Goal: Navigation & Orientation: Find specific page/section

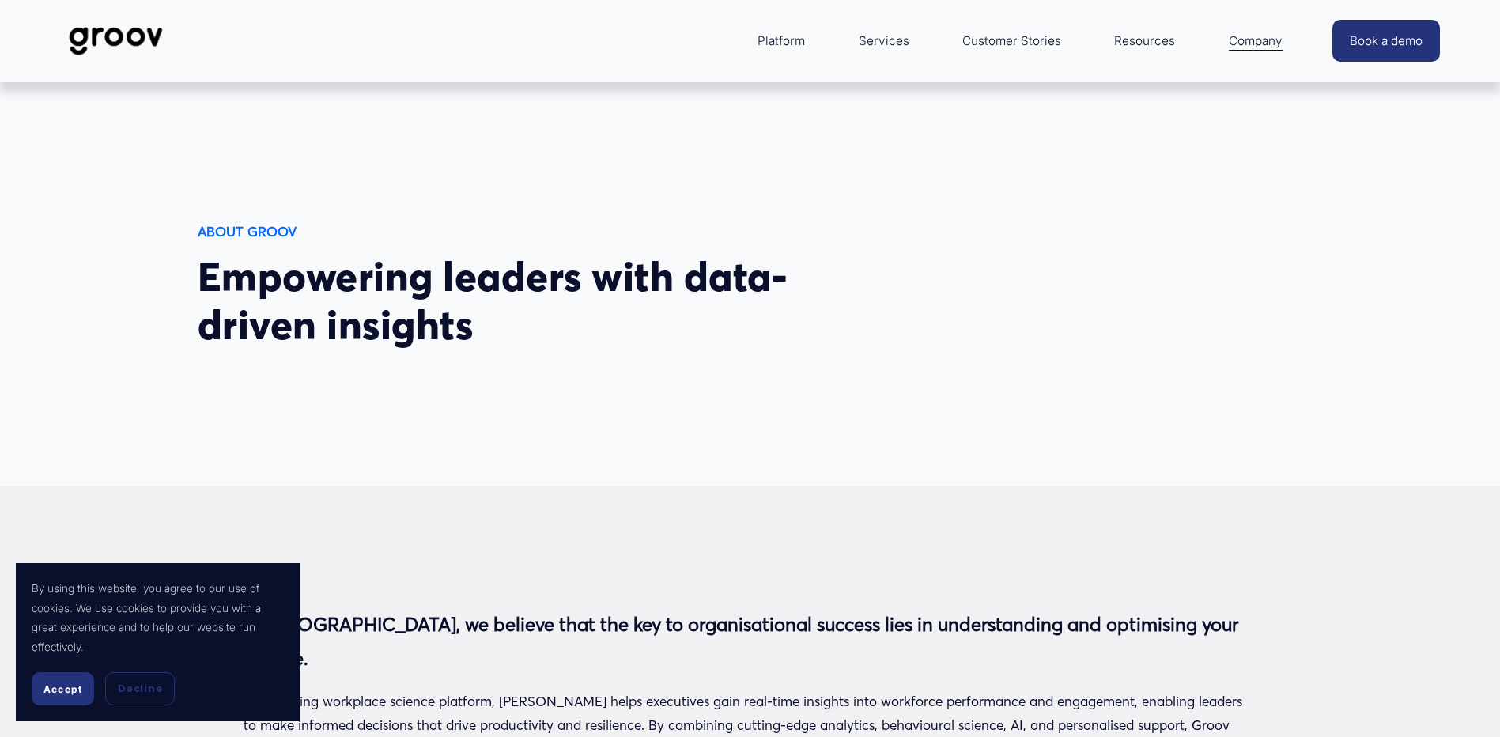
click at [45, 692] on span "Accept" at bounding box center [62, 689] width 39 height 12
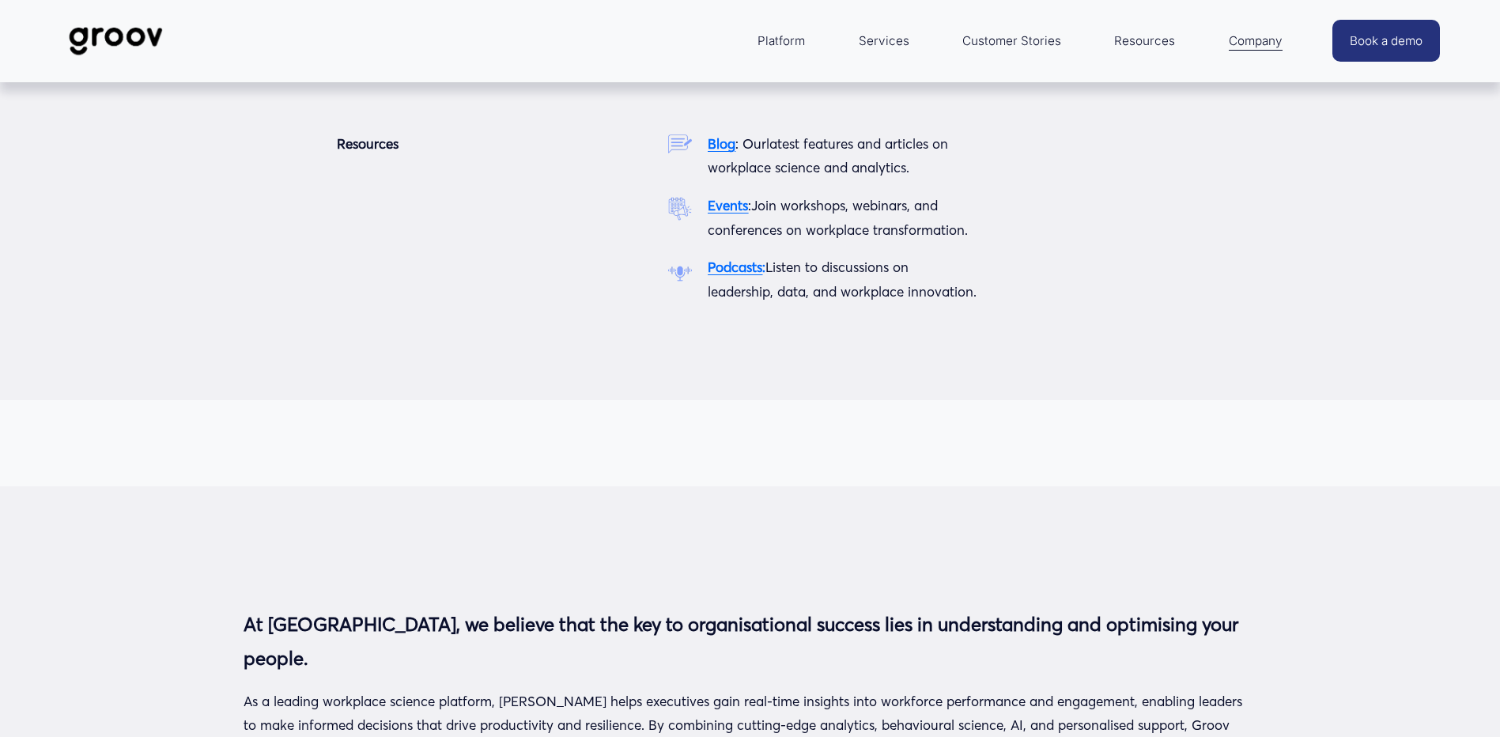
click at [1131, 44] on span "Resources" at bounding box center [1144, 41] width 61 height 22
click at [729, 213] on strong "Events" at bounding box center [728, 205] width 40 height 17
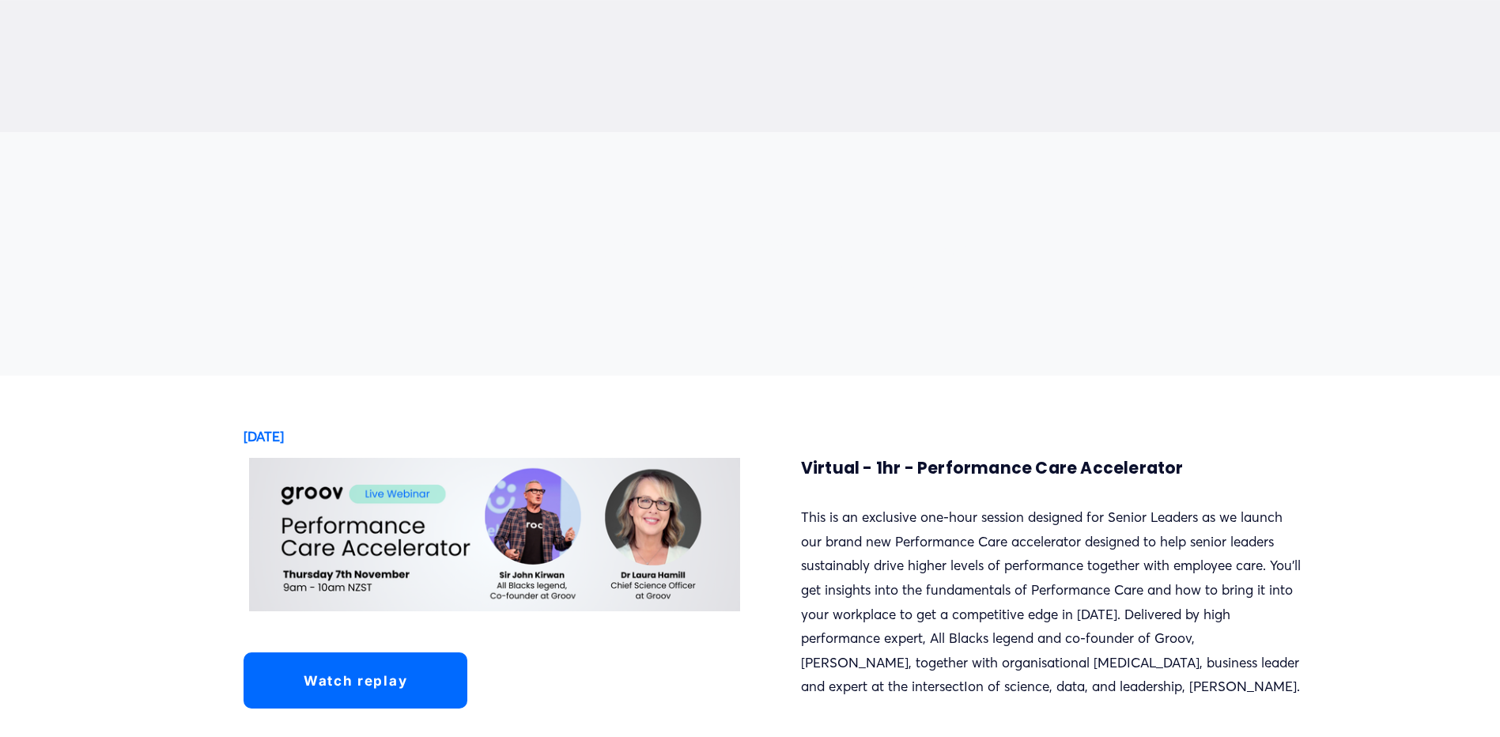
scroll to position [1186, 0]
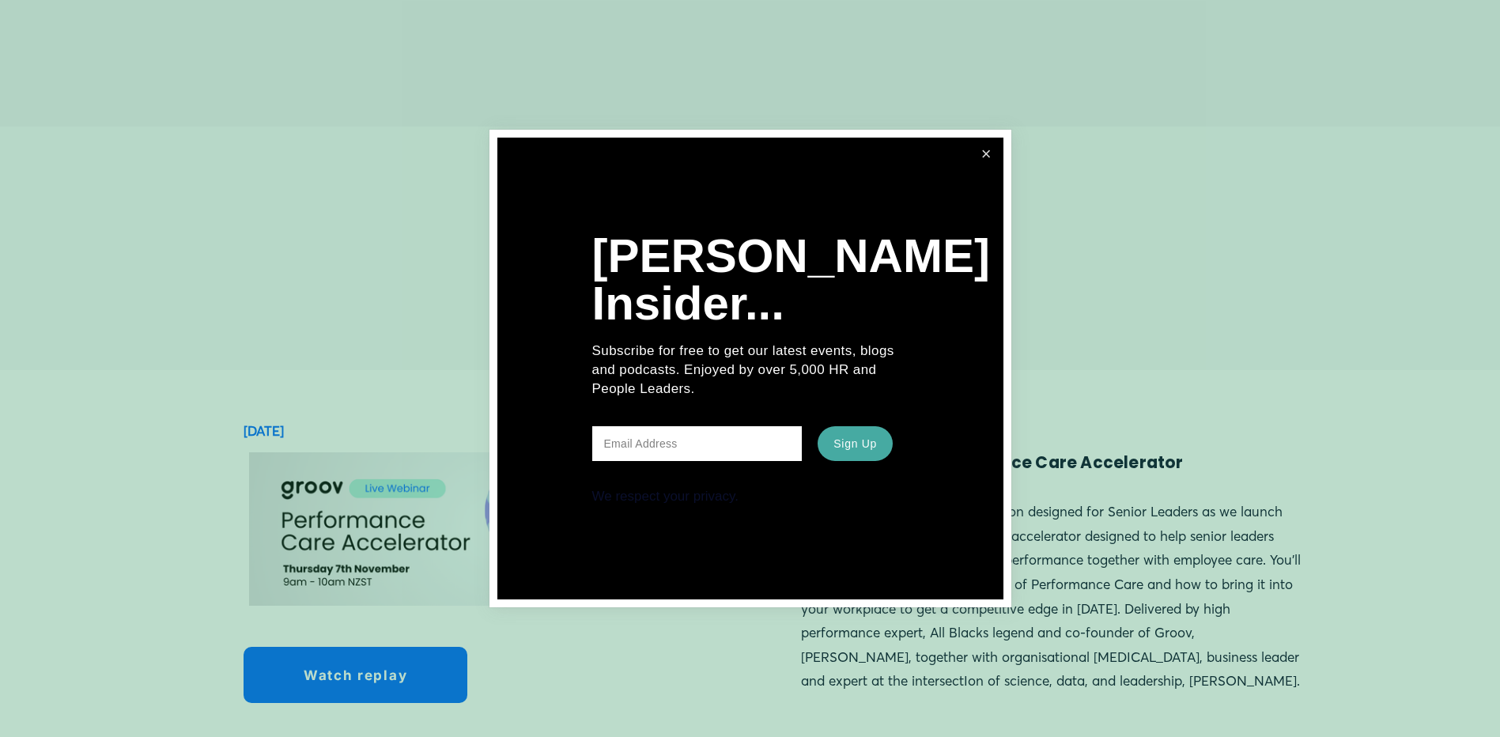
click at [976, 165] on link "Close" at bounding box center [986, 154] width 29 height 29
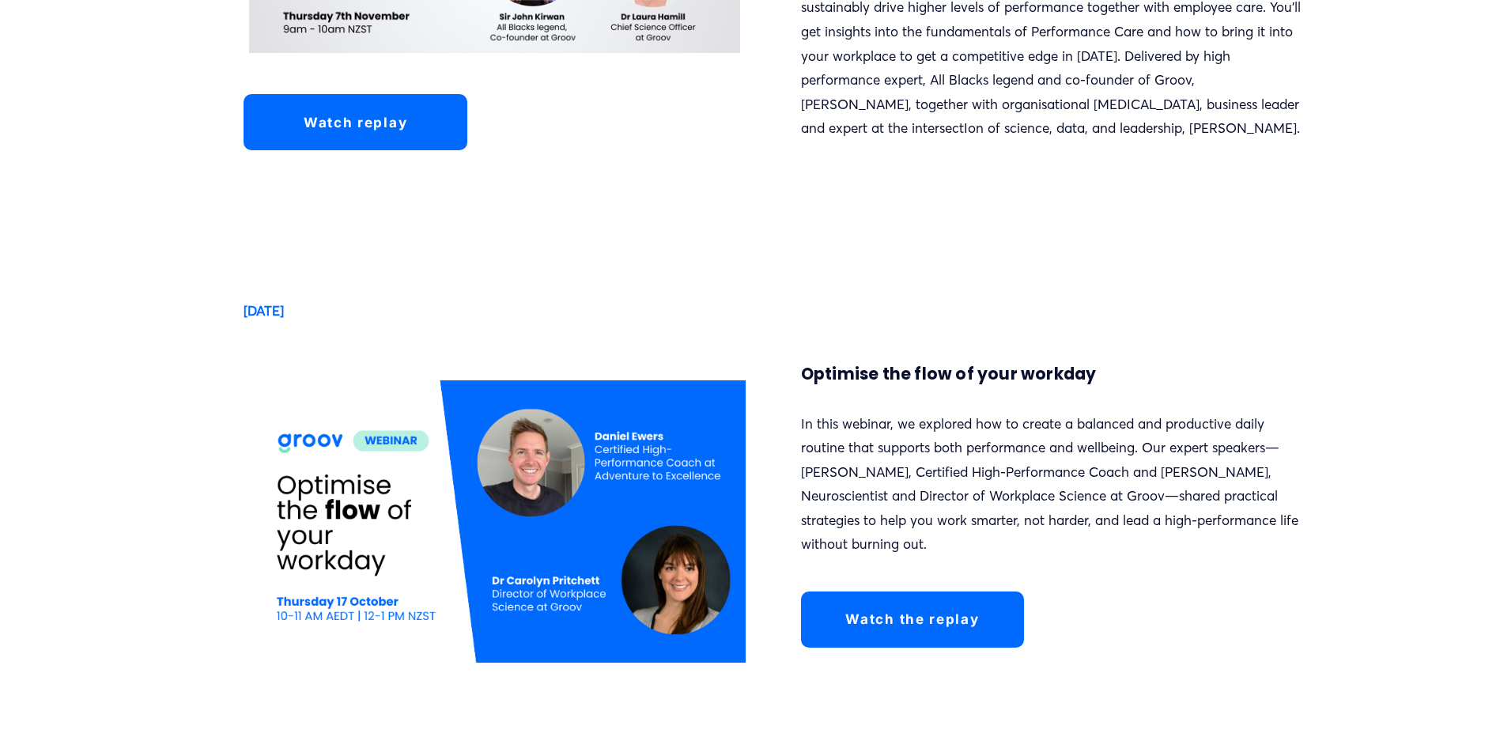
scroll to position [1739, 0]
